Goal: Find specific page/section: Find specific page/section

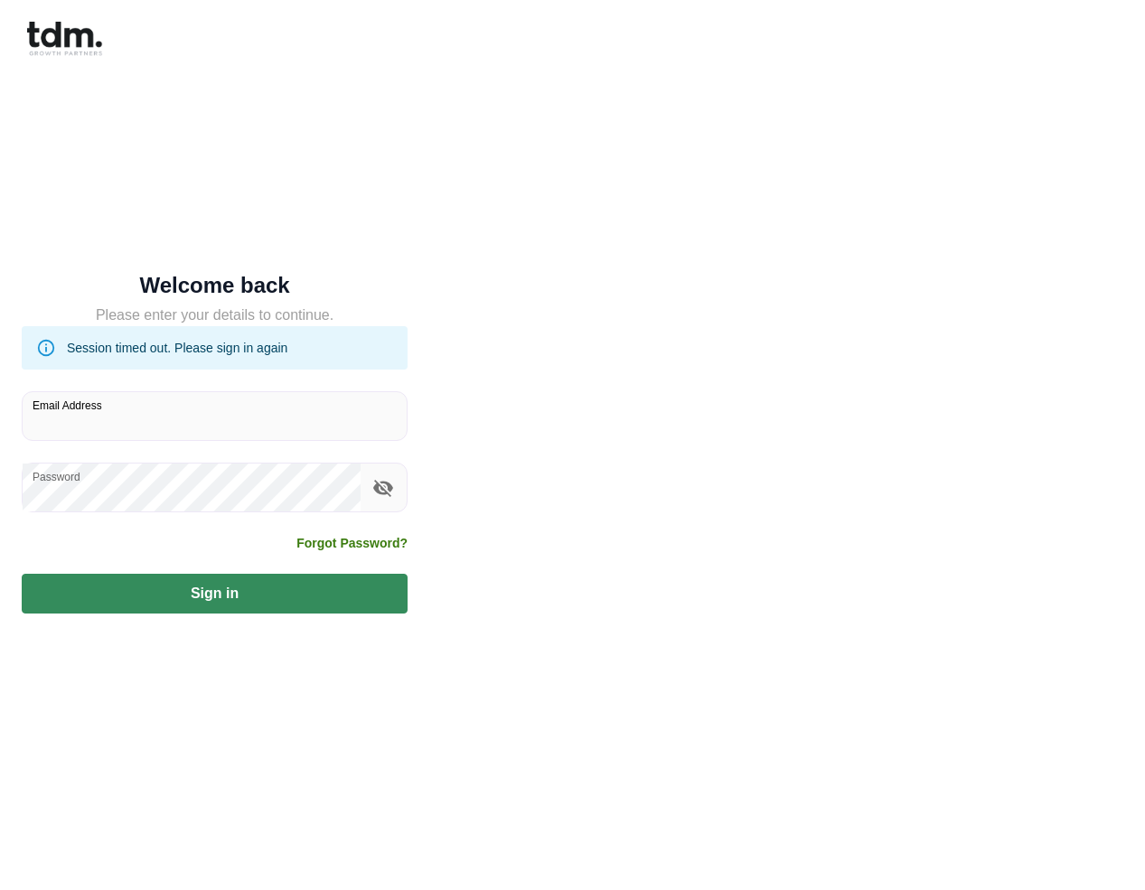
type input "**********"
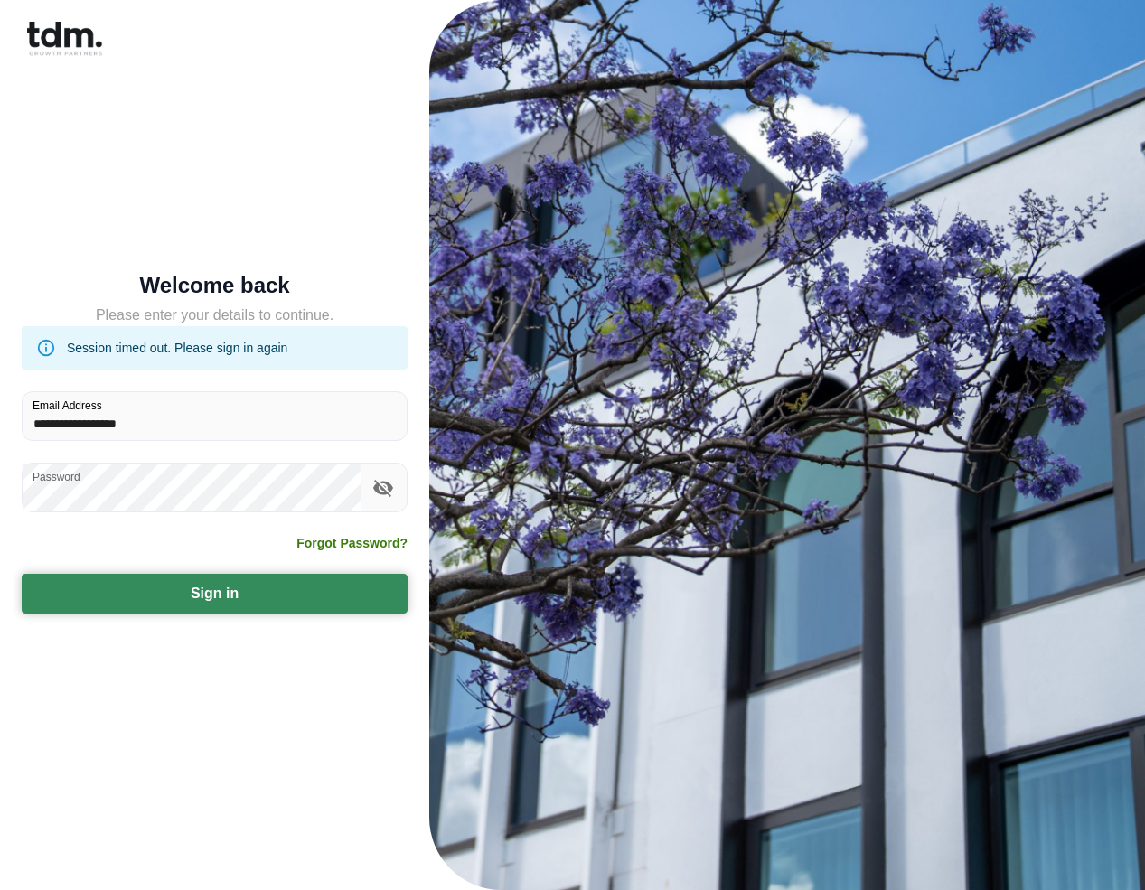
click at [208, 582] on button "Sign in" at bounding box center [215, 594] width 386 height 40
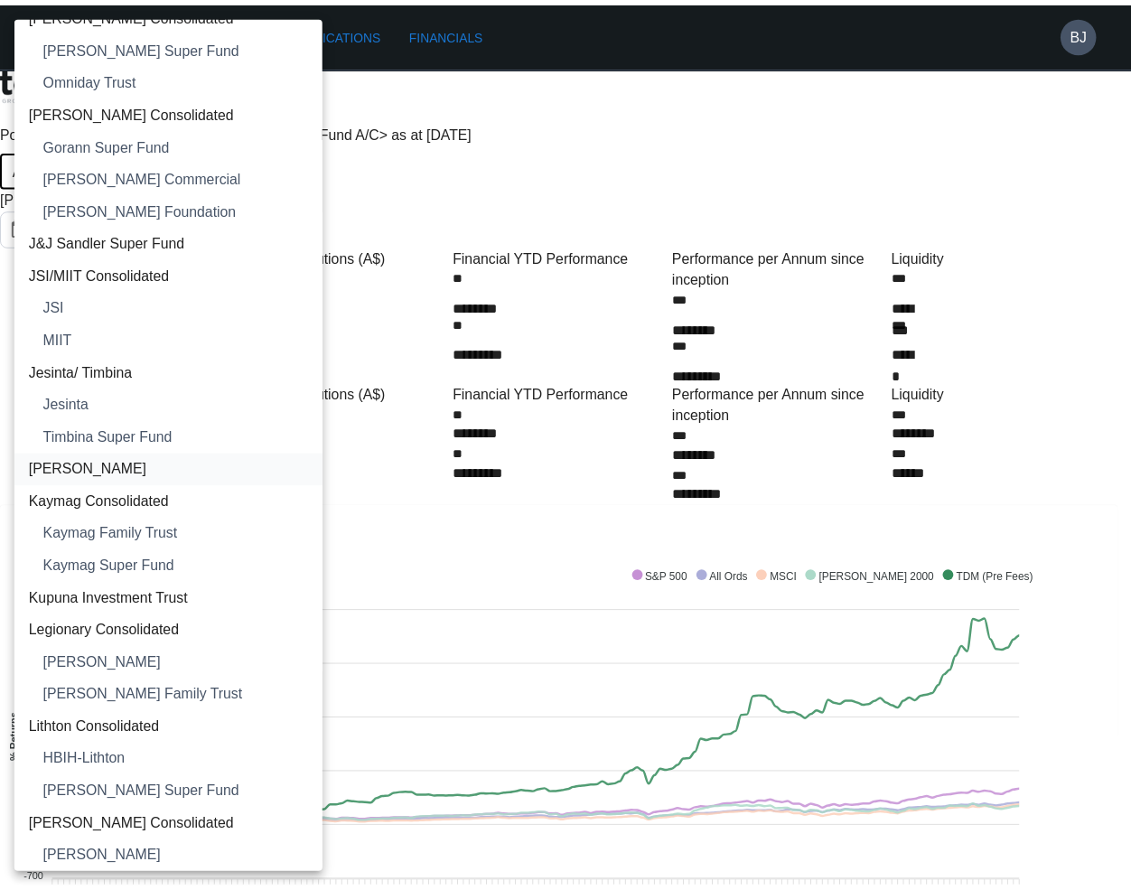
scroll to position [1084, 0]
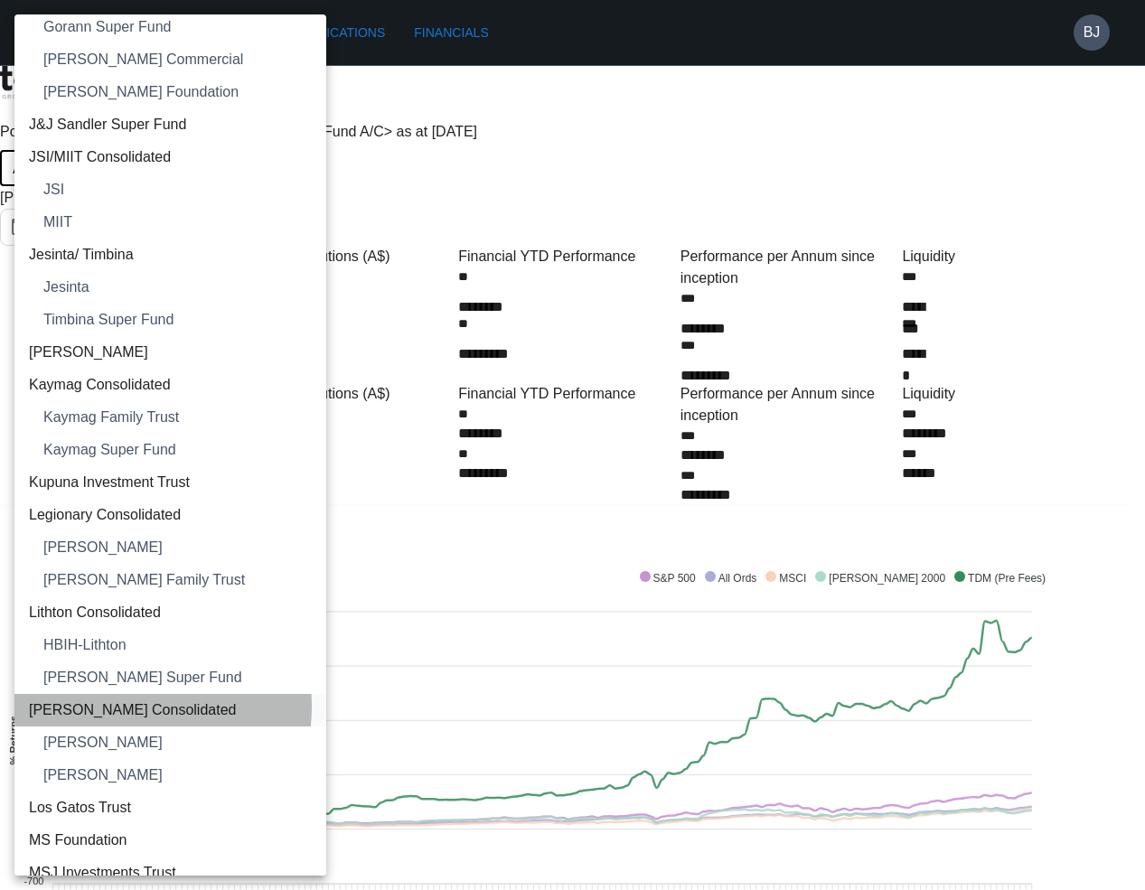
click at [120, 706] on span "[PERSON_NAME] Consolidated" at bounding box center [170, 710] width 283 height 22
type input "**********"
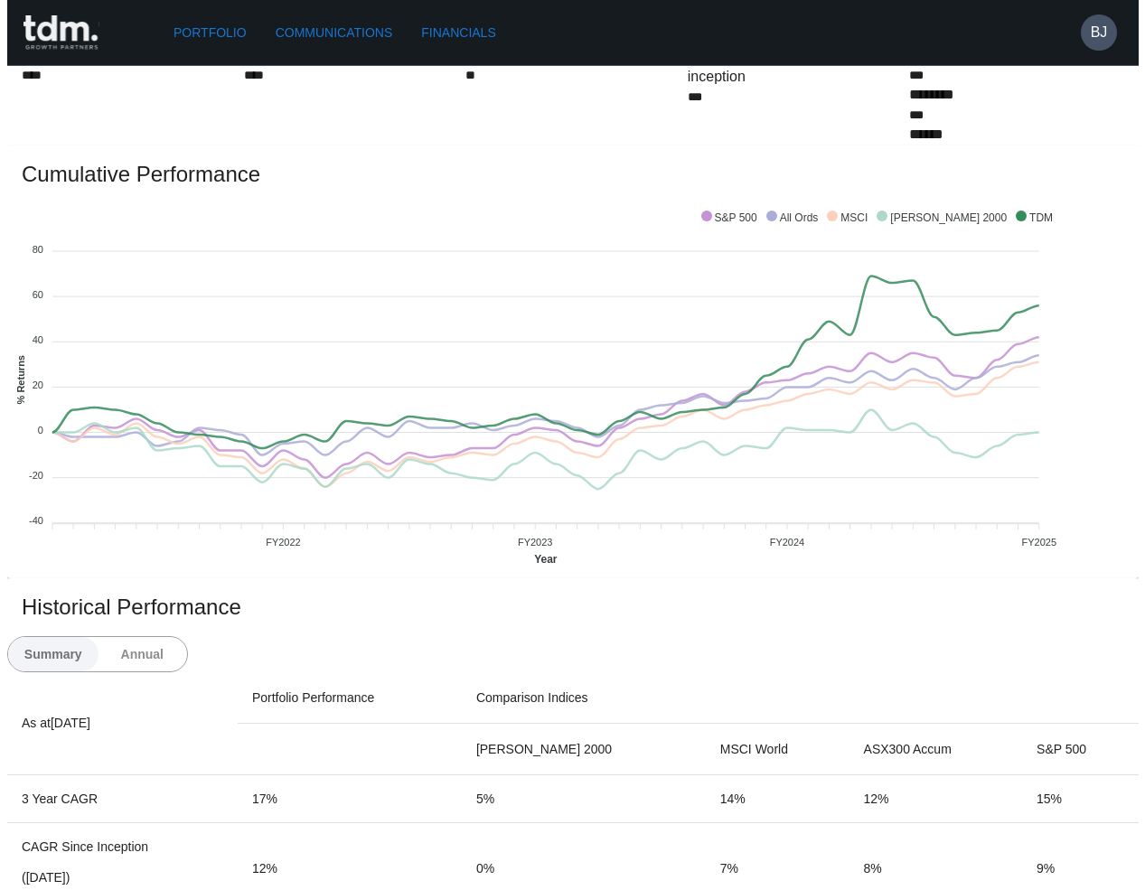
scroll to position [0, 0]
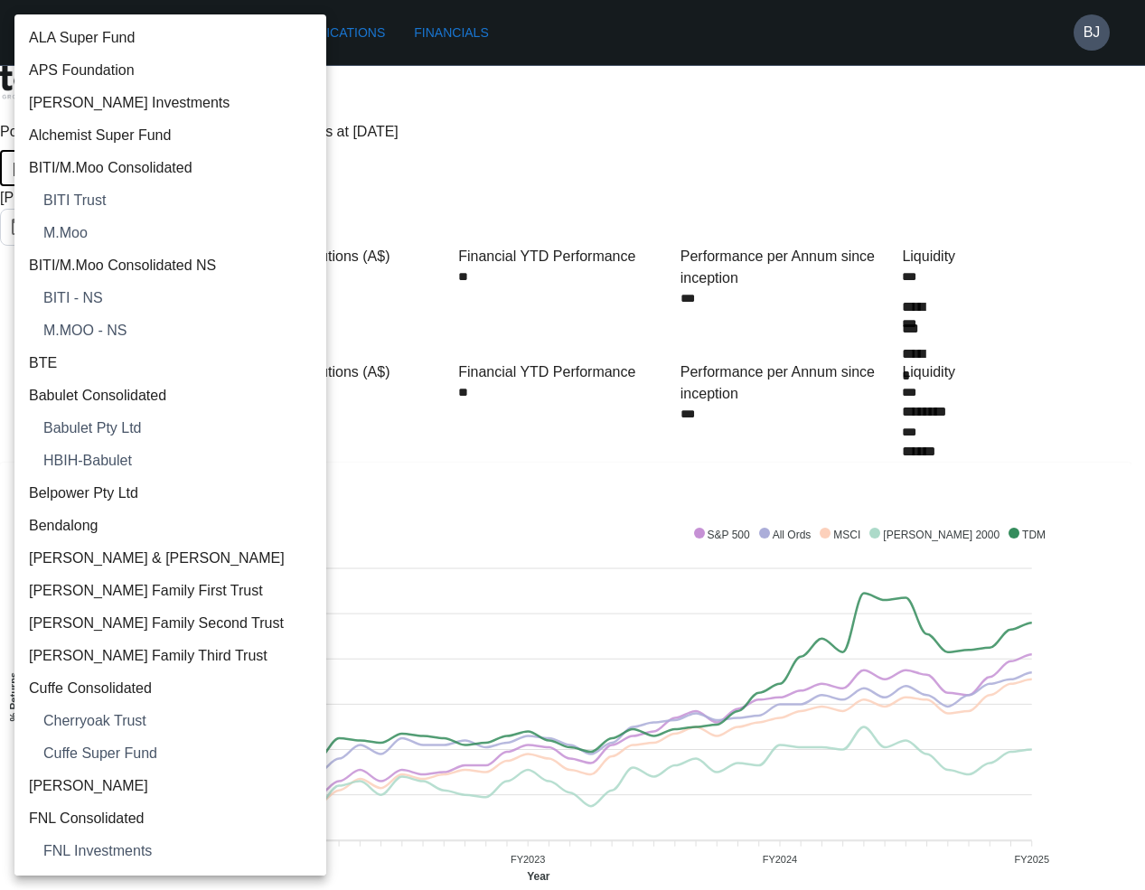
scroll to position [1350, 0]
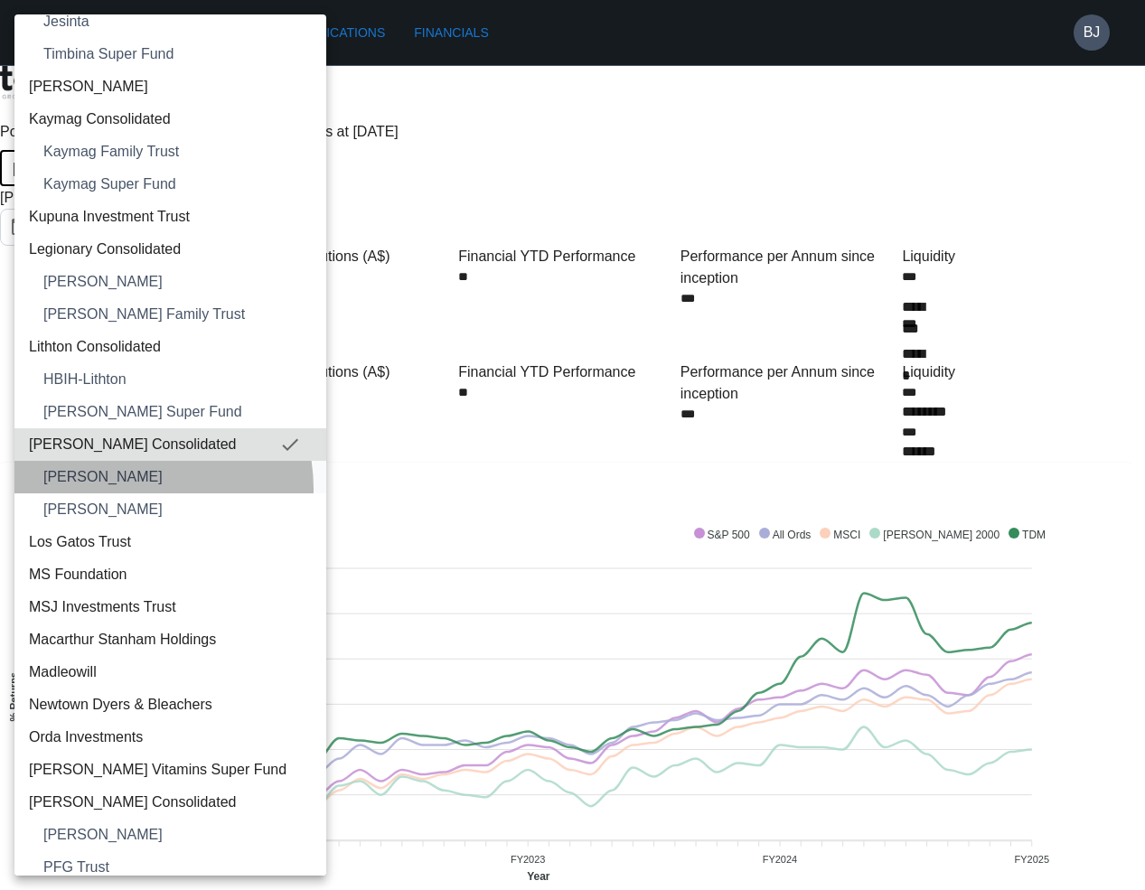
click at [131, 489] on li "[PERSON_NAME]" at bounding box center [170, 477] width 312 height 33
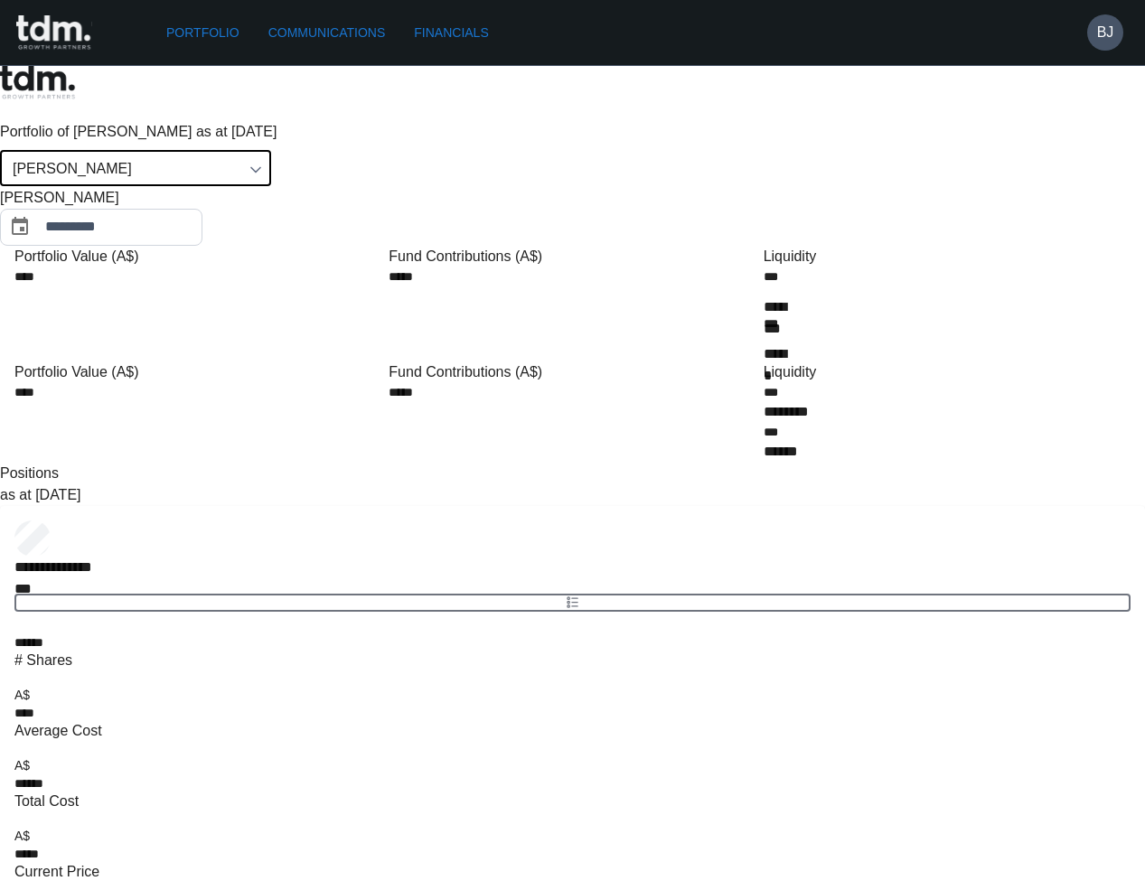
click at [143, 136] on body "**********" at bounding box center [572, 744] width 1145 height 1489
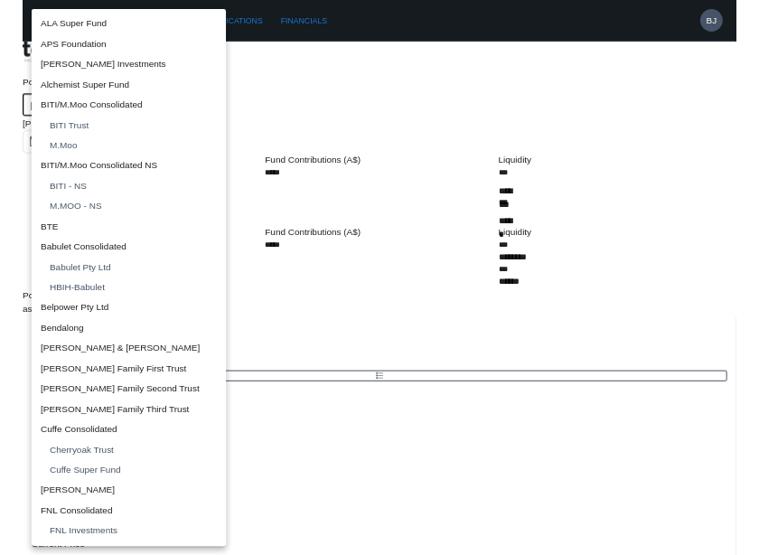
scroll to position [1382, 0]
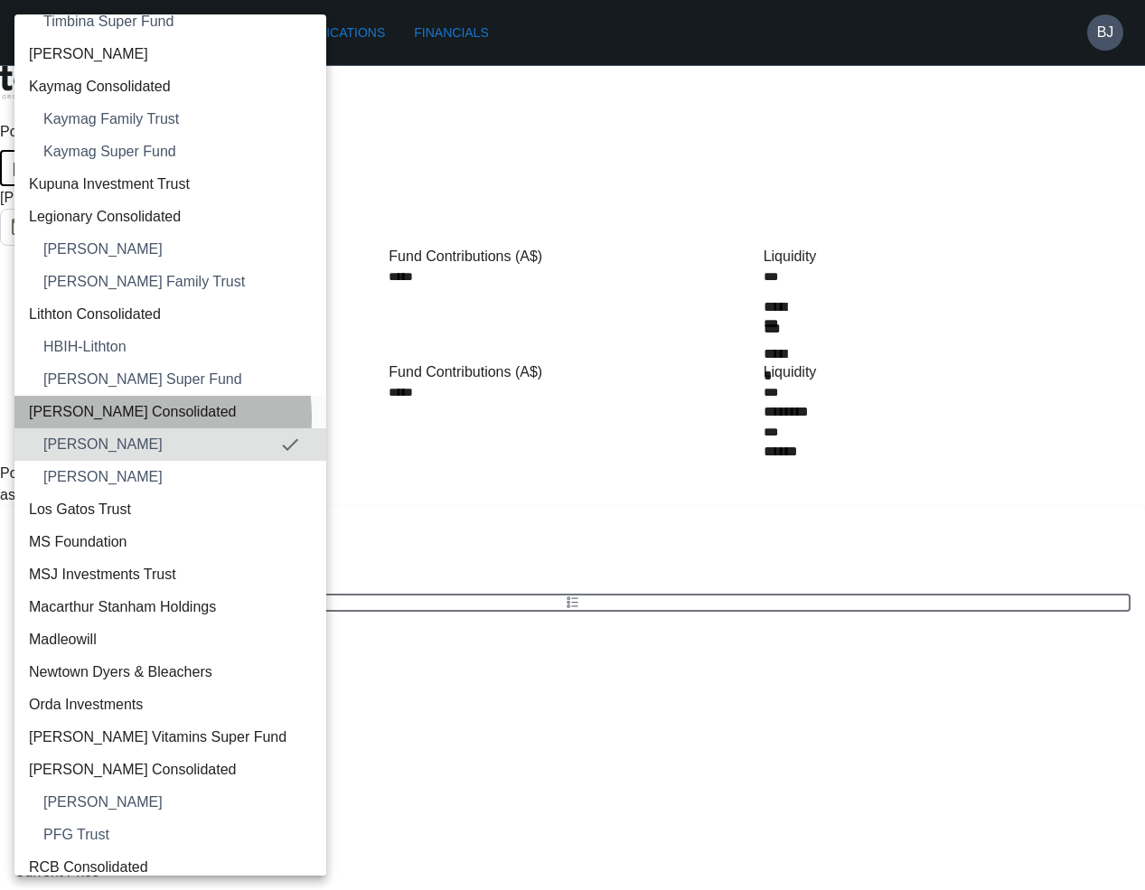
click at [126, 416] on span "[PERSON_NAME] Consolidated" at bounding box center [170, 412] width 283 height 22
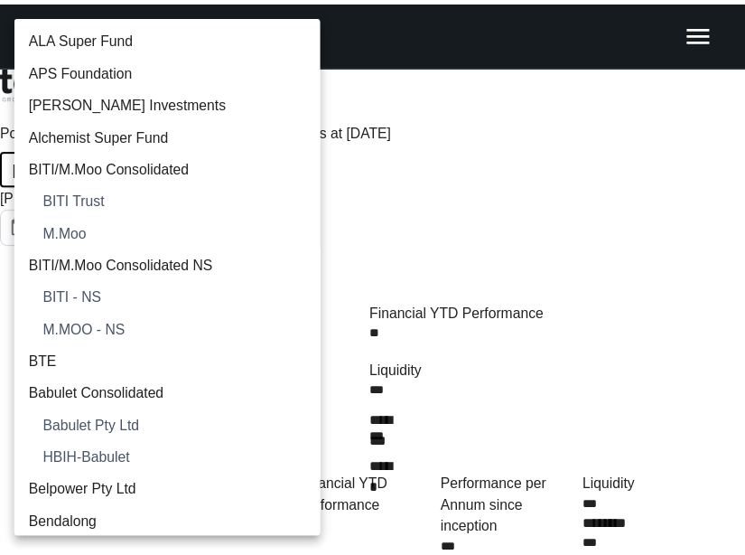
scroll to position [1517, 0]
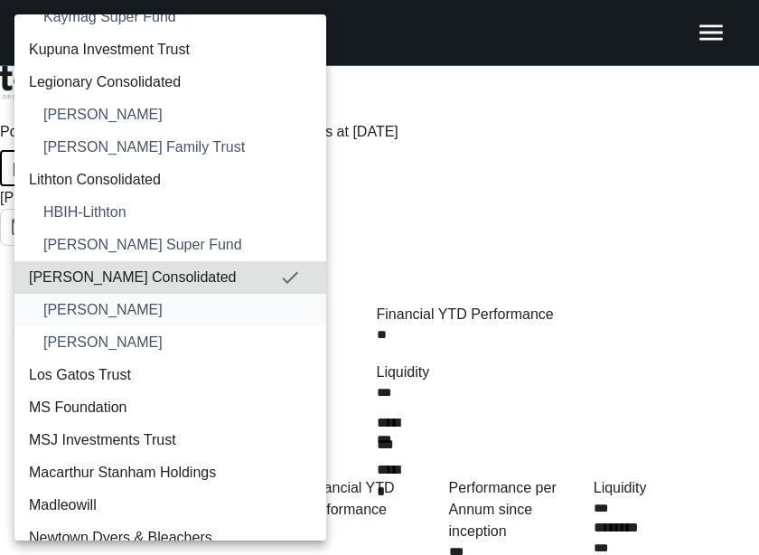
click at [135, 318] on span "[PERSON_NAME]" at bounding box center [177, 310] width 268 height 22
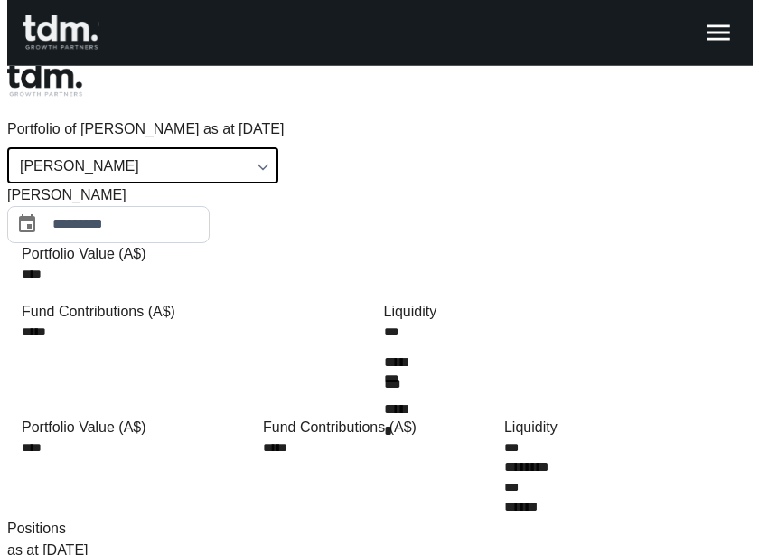
scroll to position [0, 0]
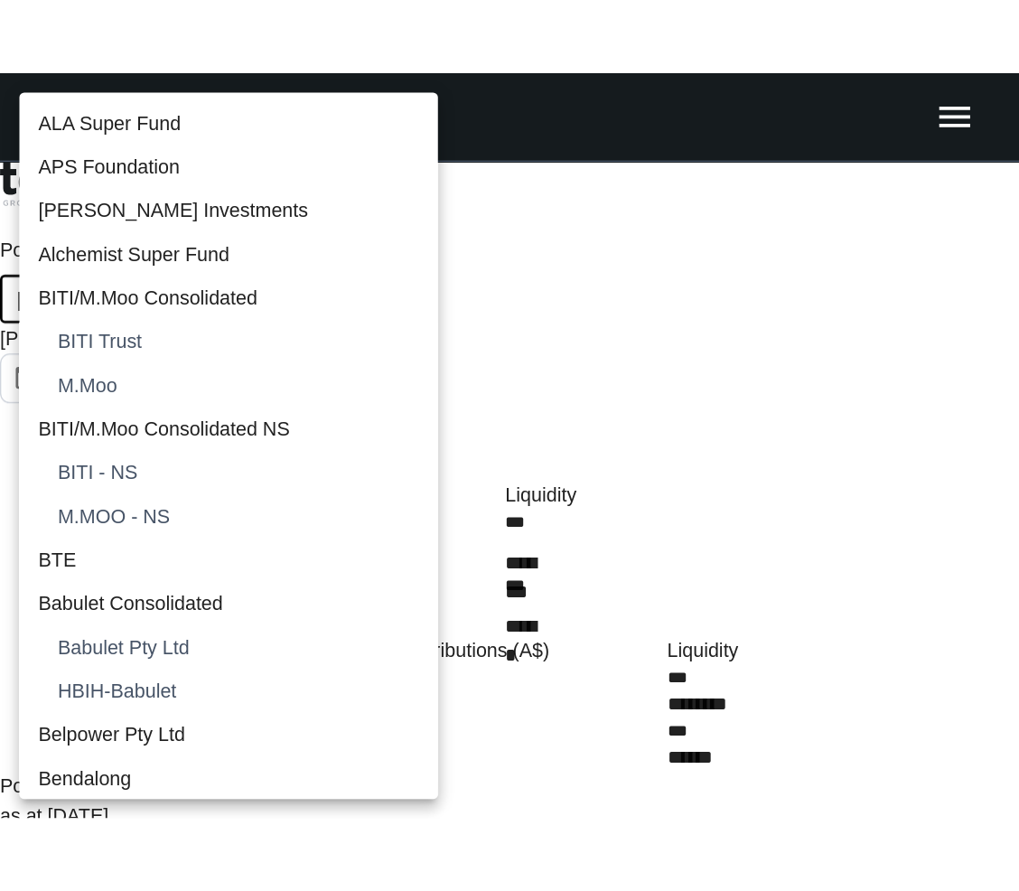
scroll to position [1549, 0]
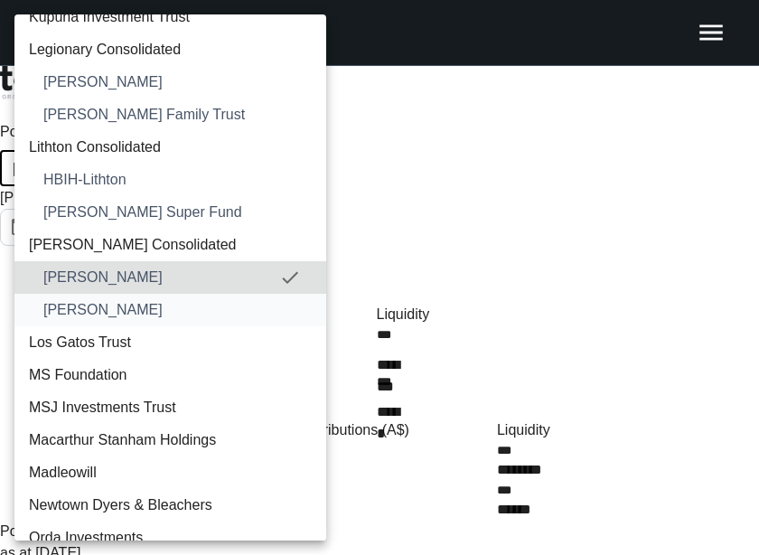
click at [130, 301] on span "[PERSON_NAME]" at bounding box center [177, 310] width 268 height 22
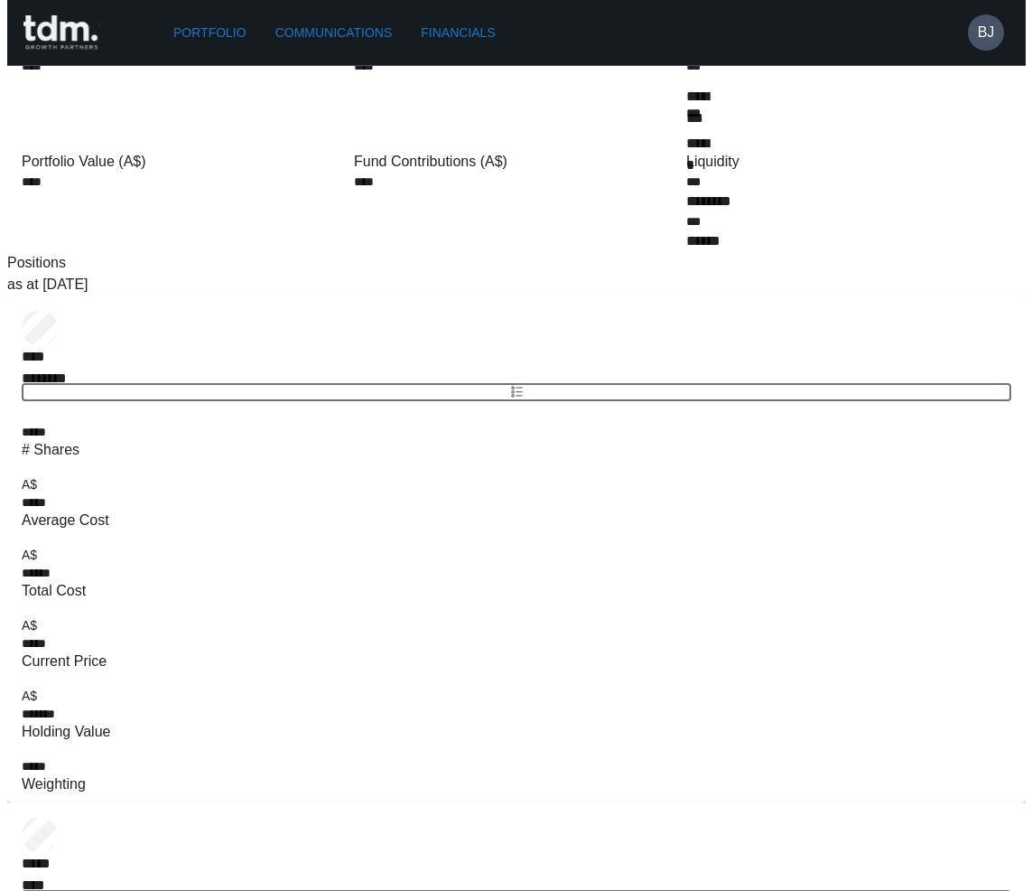
scroll to position [0, 0]
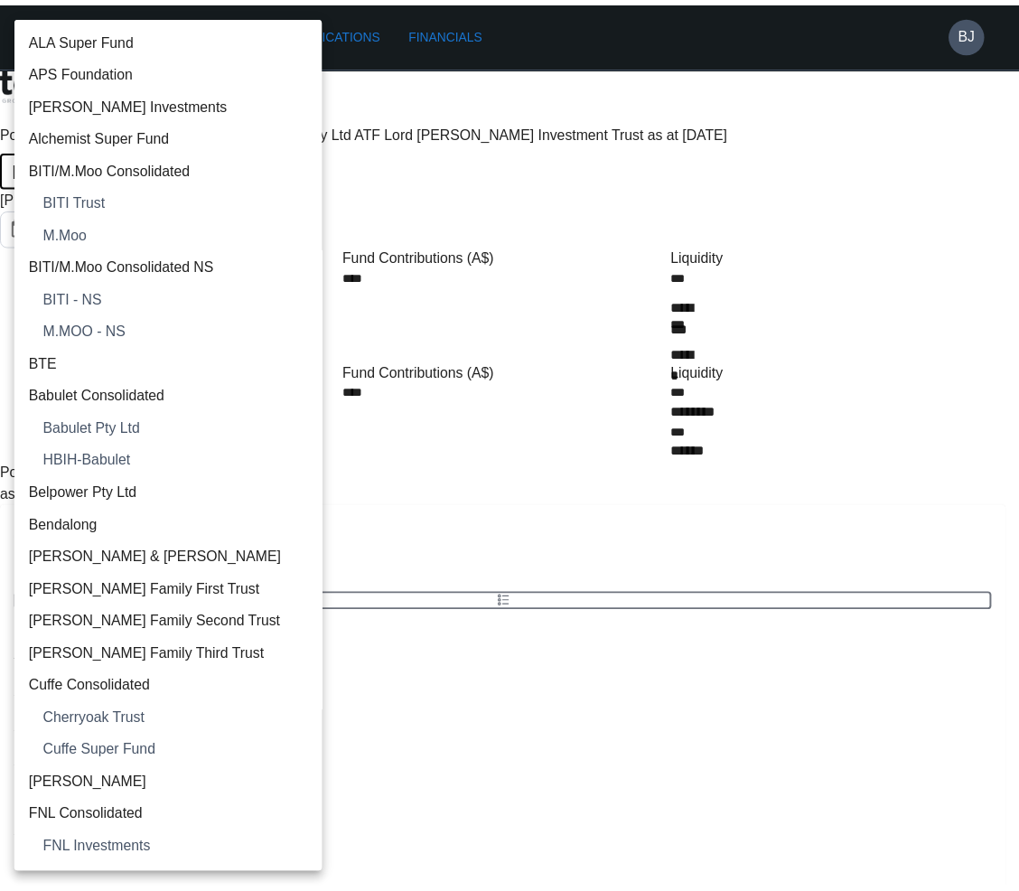
scroll to position [1414, 0]
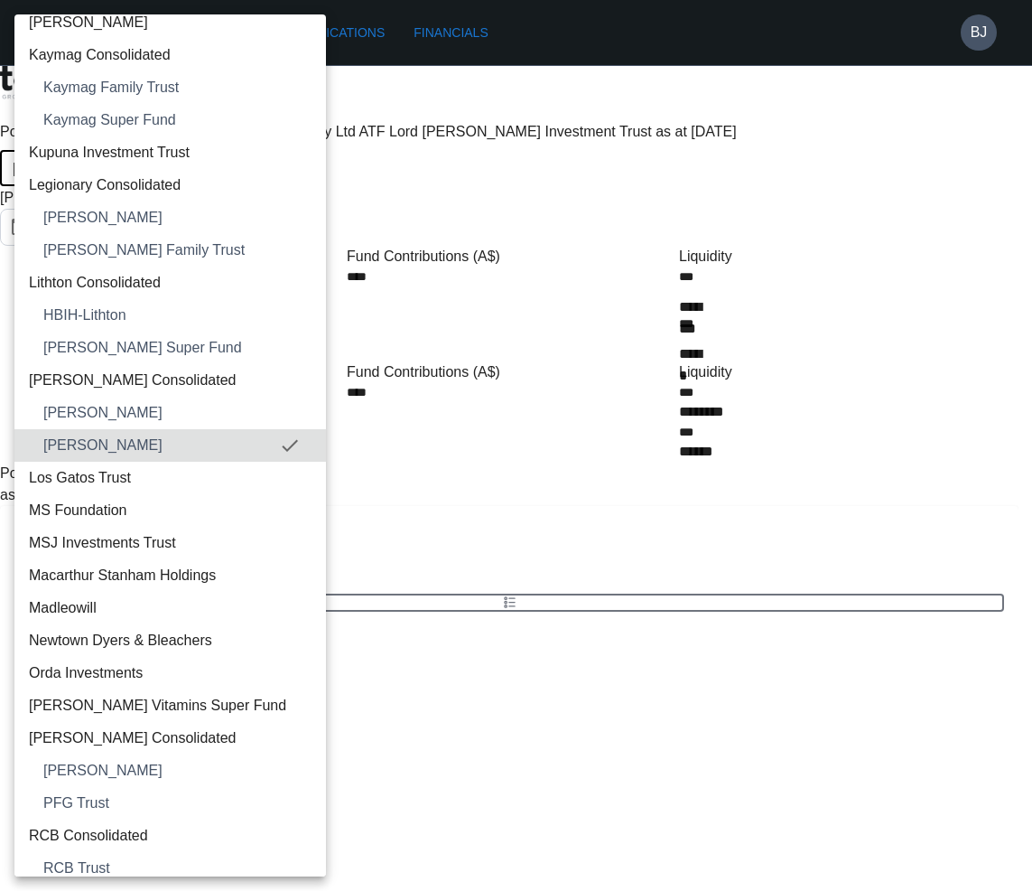
click at [564, 353] on div at bounding box center [516, 445] width 1032 height 891
